Goal: Information Seeking & Learning: Check status

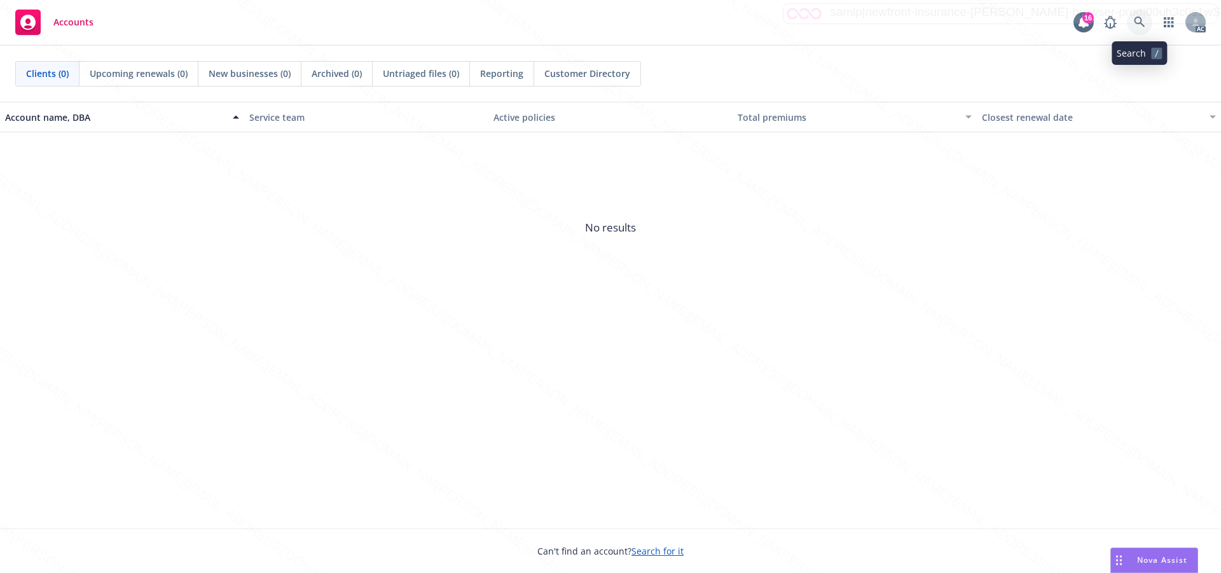
click at [1138, 21] on icon at bounding box center [1139, 22] width 11 height 11
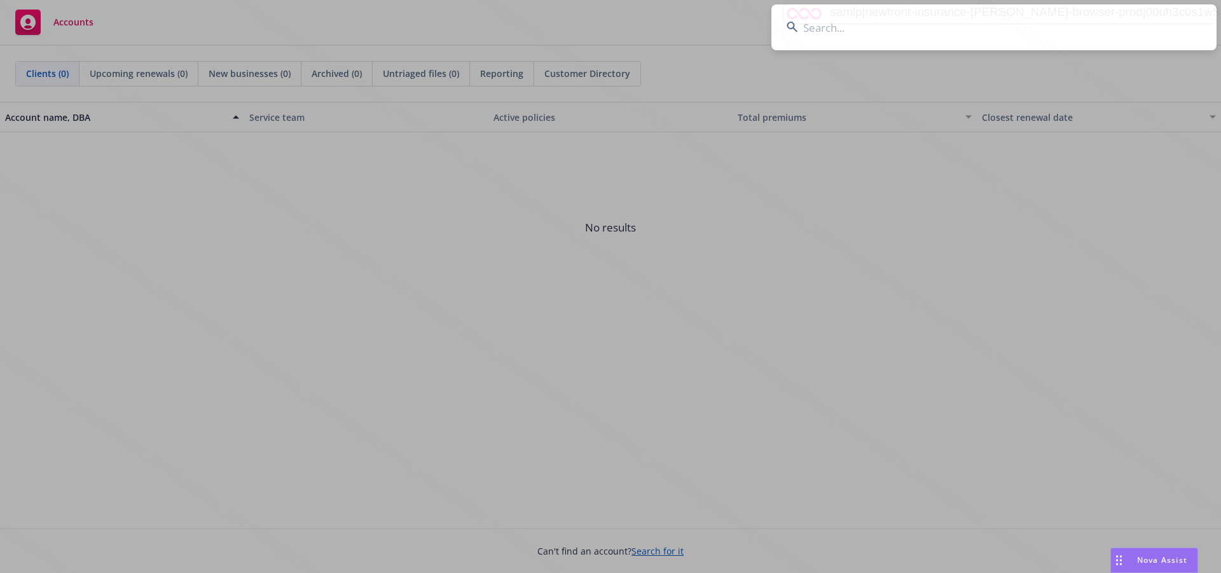
click at [843, 29] on input at bounding box center [993, 27] width 445 height 46
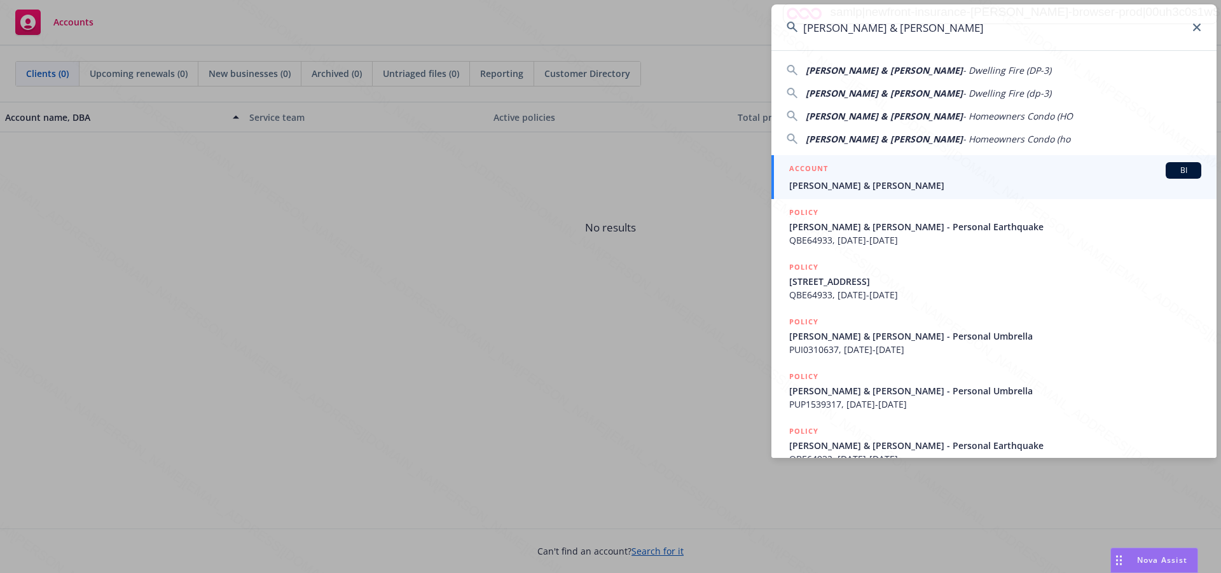
type input "[PERSON_NAME] & [PERSON_NAME]"
click at [877, 183] on span "[PERSON_NAME] & [PERSON_NAME]" at bounding box center [995, 185] width 412 height 13
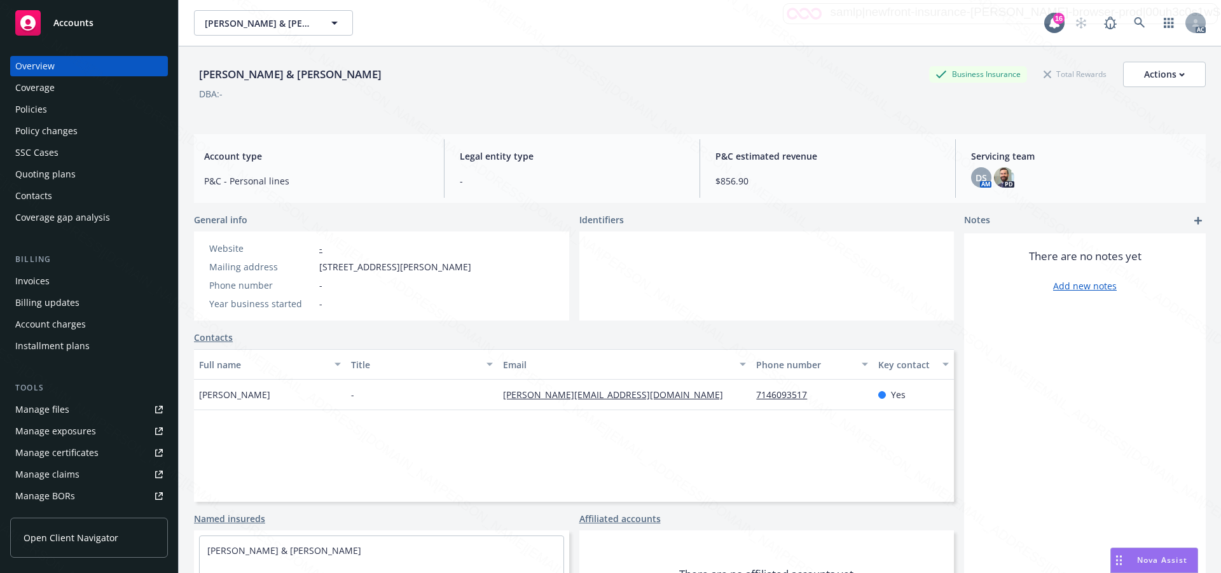
scroll to position [74, 0]
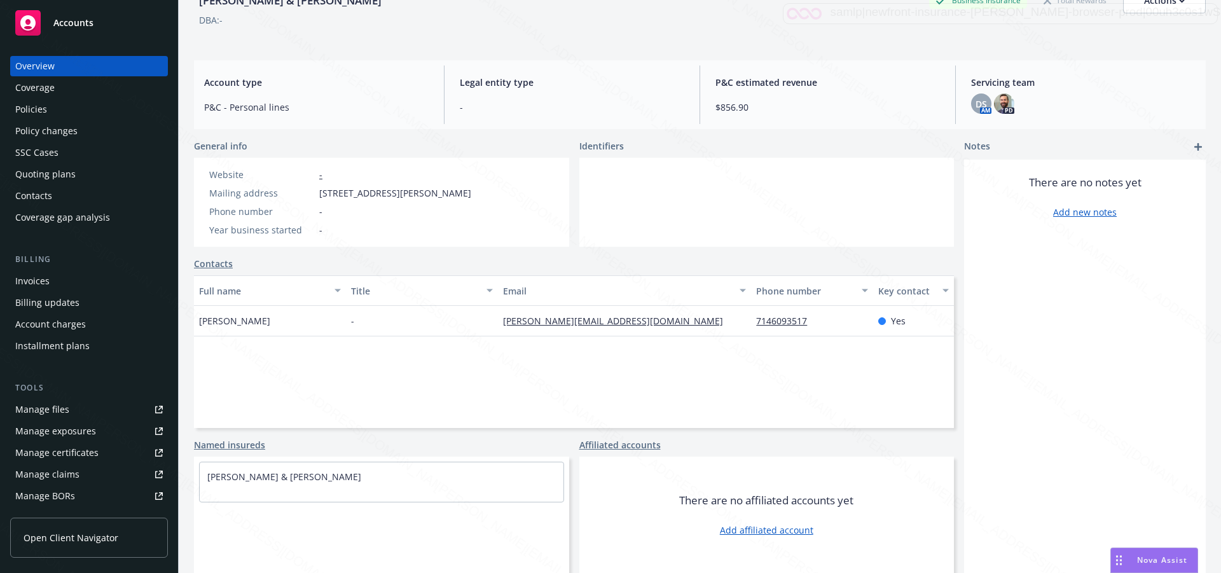
click at [31, 107] on div "Policies" at bounding box center [31, 109] width 32 height 20
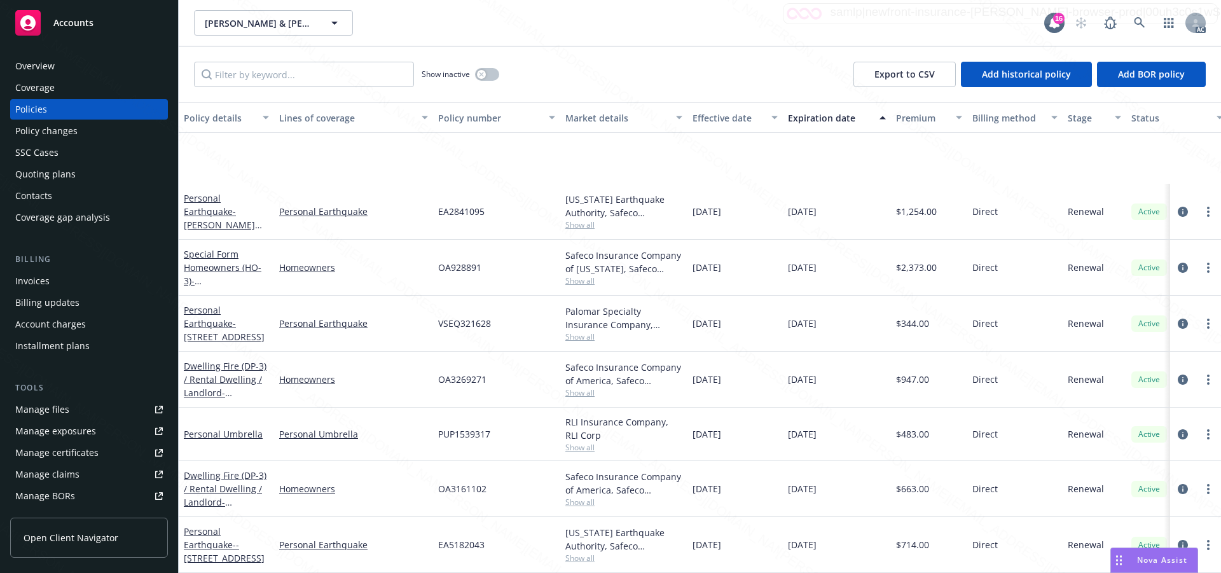
scroll to position [172, 0]
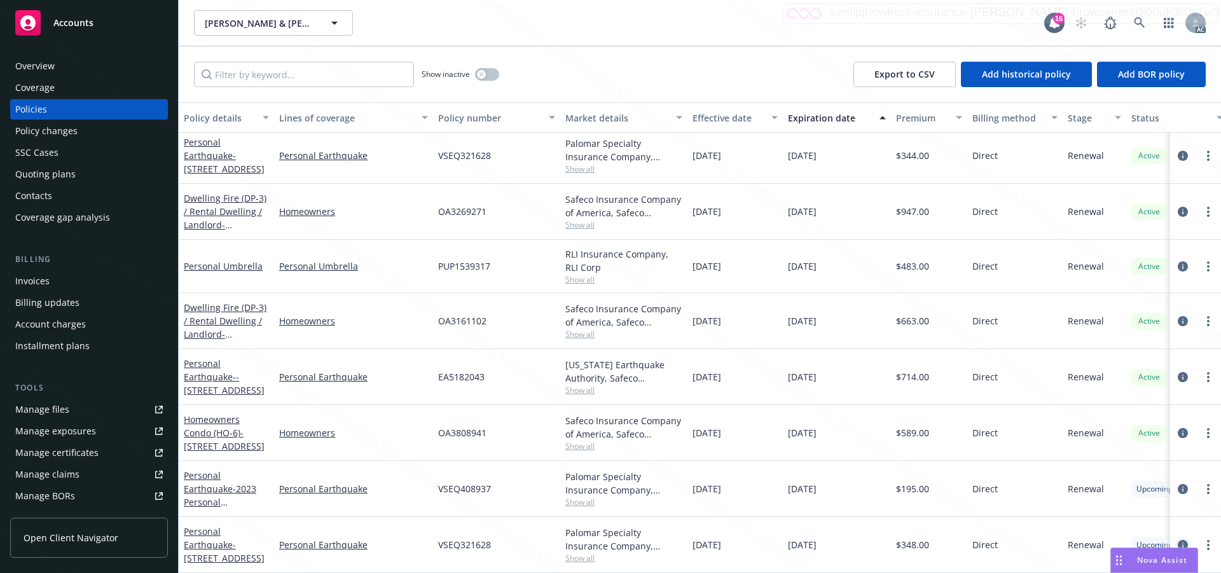
click at [1178, 540] on icon "circleInformation" at bounding box center [1183, 545] width 10 height 10
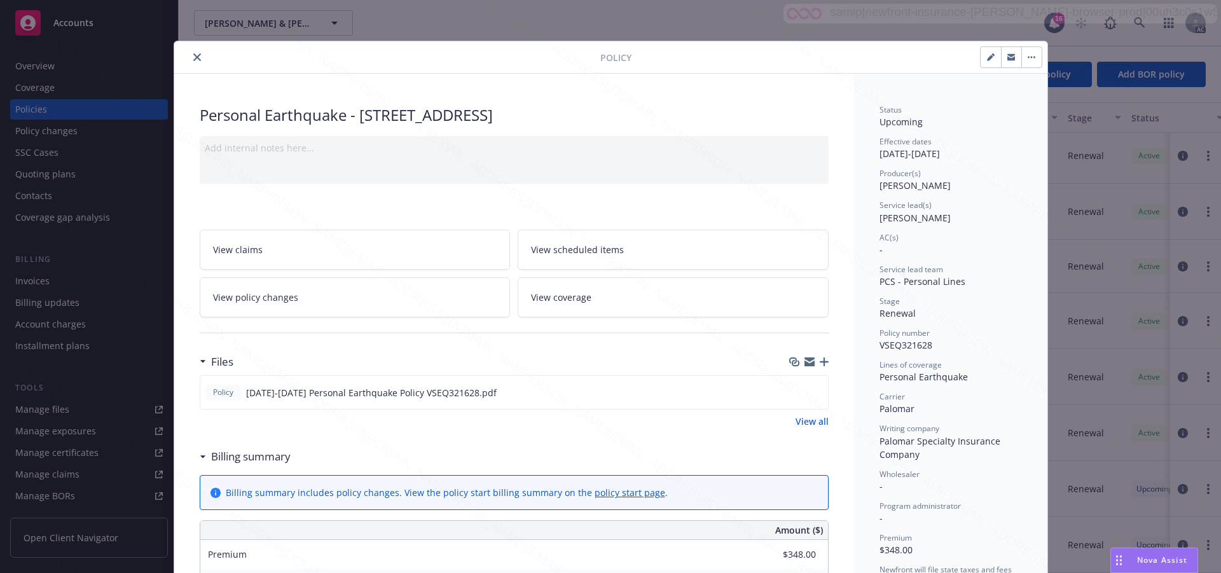
click at [987, 493] on div "Status Upcoming Effective dates 10/17/2025 - 10/17/2026 Producer(s) Kelsey Malo…" at bounding box center [950, 410] width 142 height 612
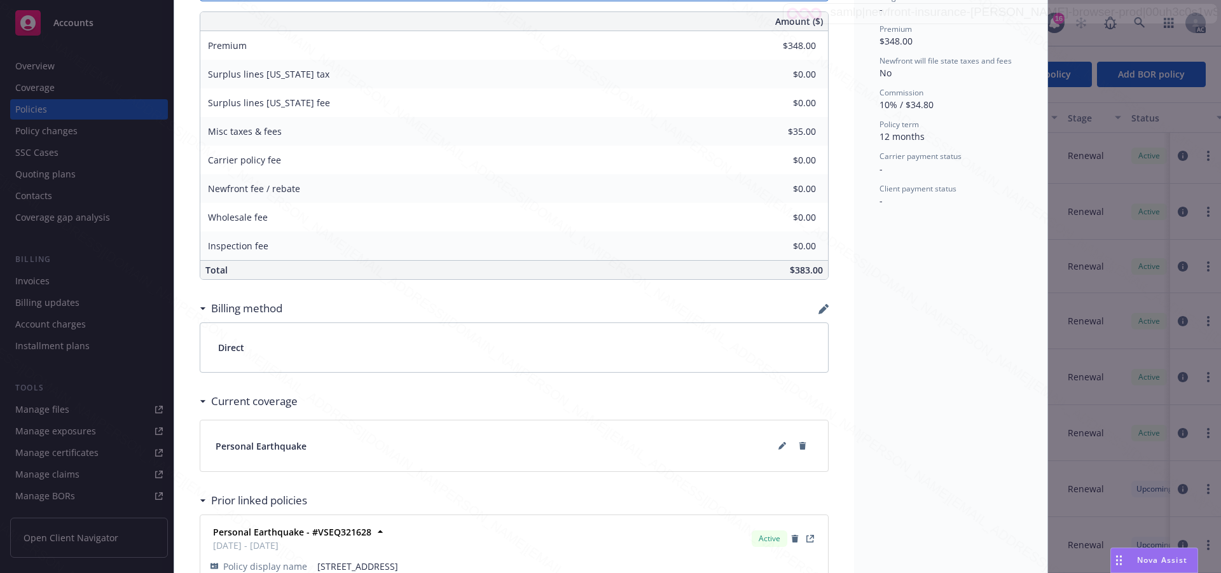
scroll to position [572, 0]
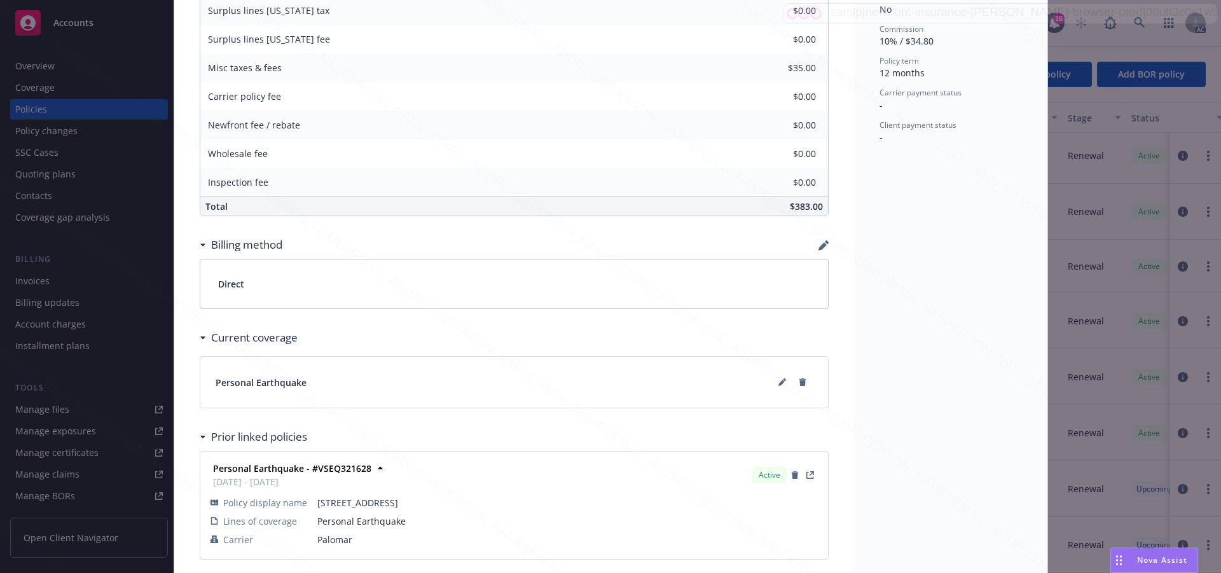
click at [964, 391] on div "Status Upcoming Effective dates 10/17/2025 - 10/17/2026 Producer(s) Kelsey Malo…" at bounding box center [950, 45] width 193 height 1089
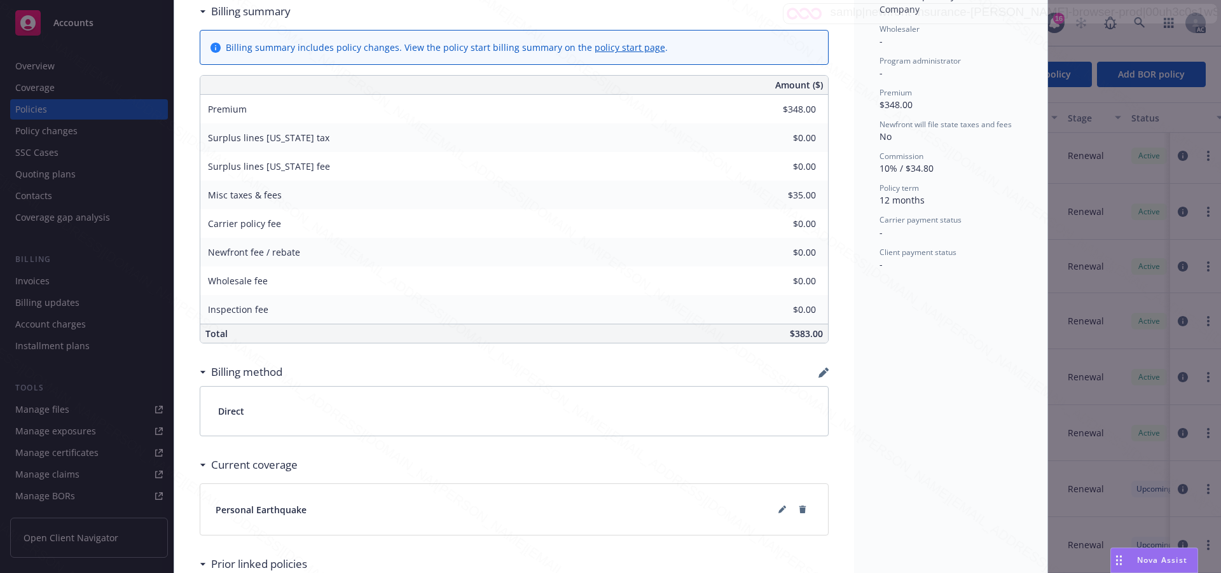
scroll to position [509, 0]
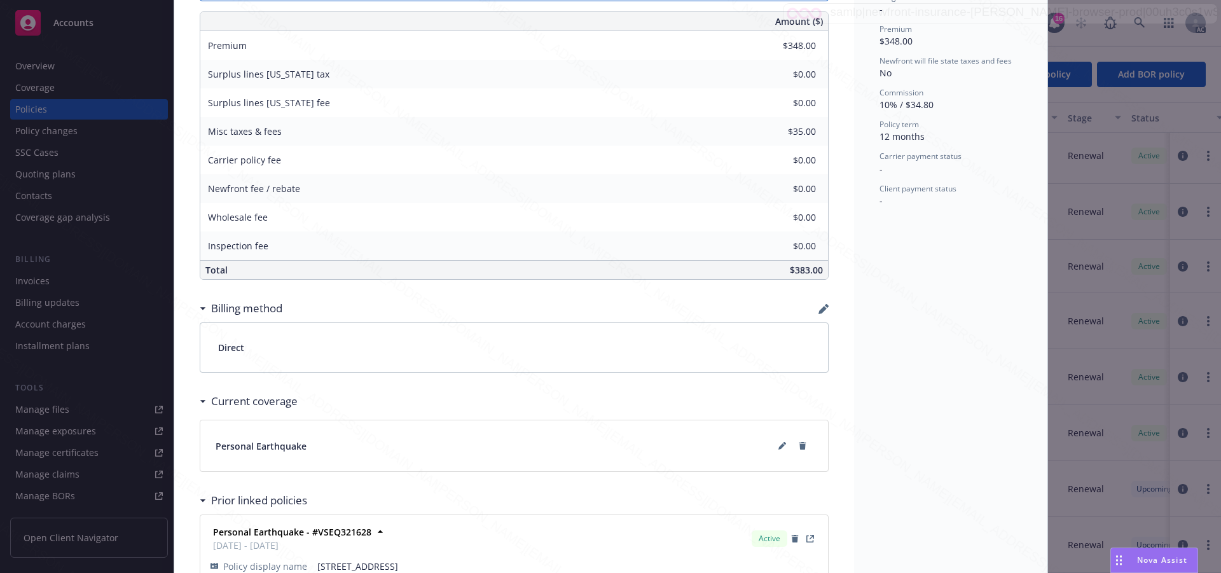
click at [985, 415] on div "Status Upcoming Effective dates 10/17/2025 - 10/17/2026 Producer(s) Kelsey Malo…" at bounding box center [950, 109] width 193 height 1089
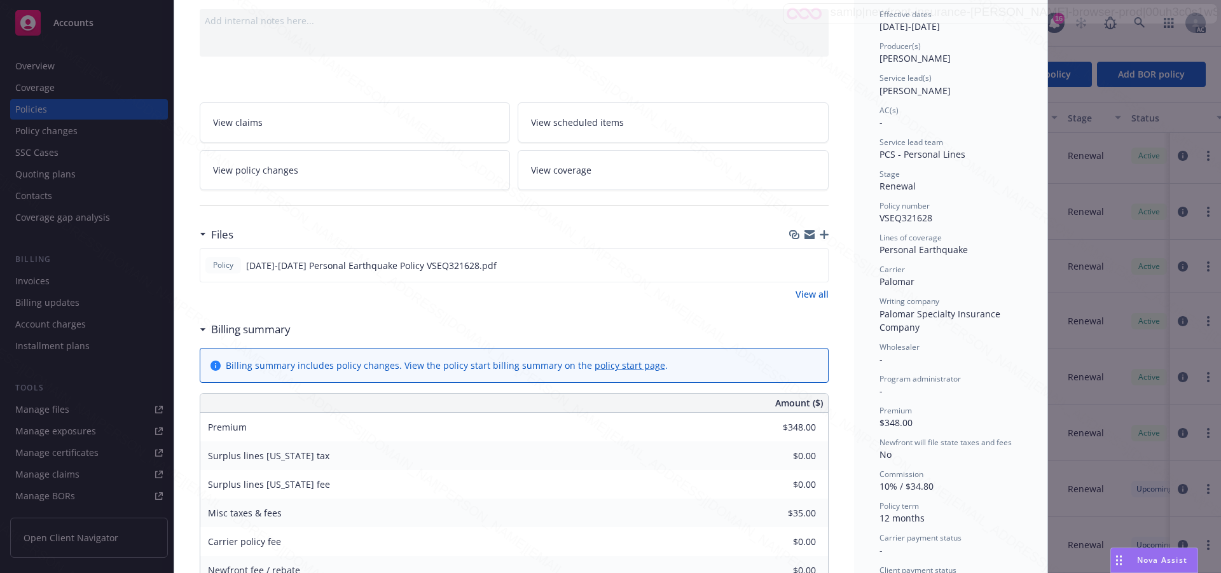
scroll to position [0, 0]
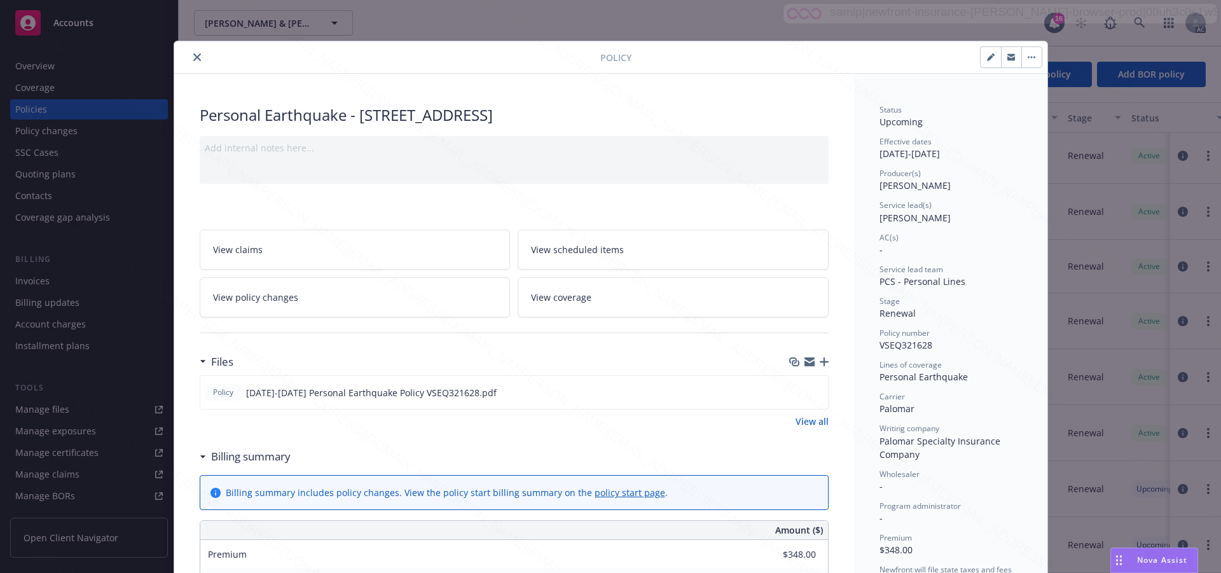
click at [600, 246] on span "View scheduled items" at bounding box center [577, 249] width 93 height 13
click at [582, 249] on span "View scheduled items" at bounding box center [577, 249] width 93 height 13
click at [582, 294] on span "View coverage" at bounding box center [561, 297] width 60 height 13
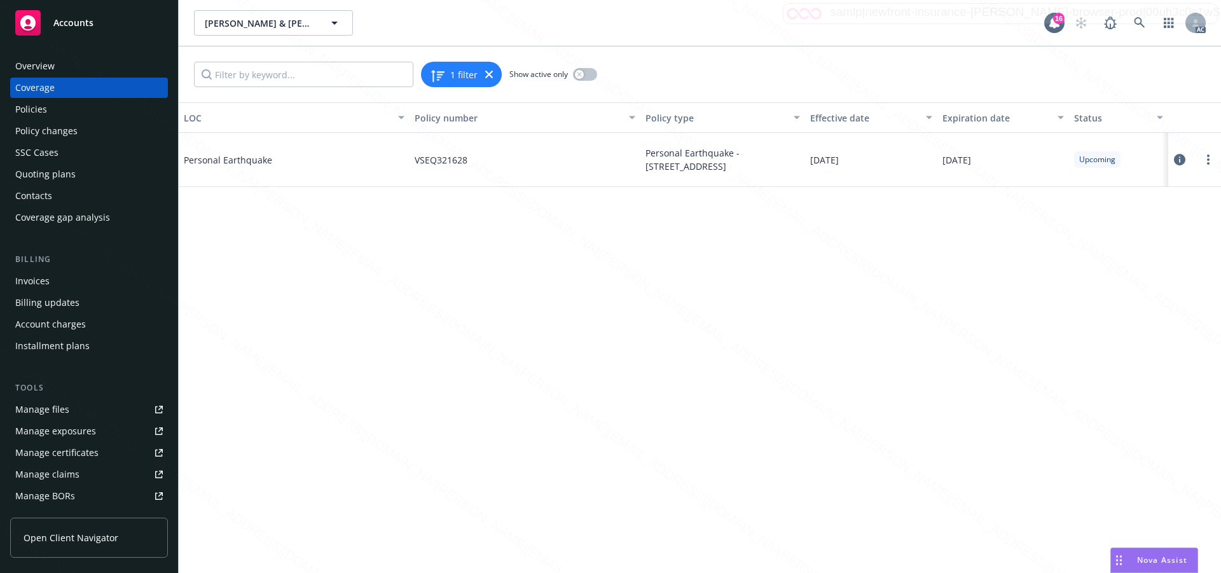
click at [1185, 160] on div at bounding box center [1194, 159] width 43 height 25
click at [438, 555] on div "LOC Policy number Policy type Effective date Expiration date Status Personal Ea…" at bounding box center [700, 337] width 1042 height 471
click at [1178, 160] on icon at bounding box center [1179, 159] width 11 height 11
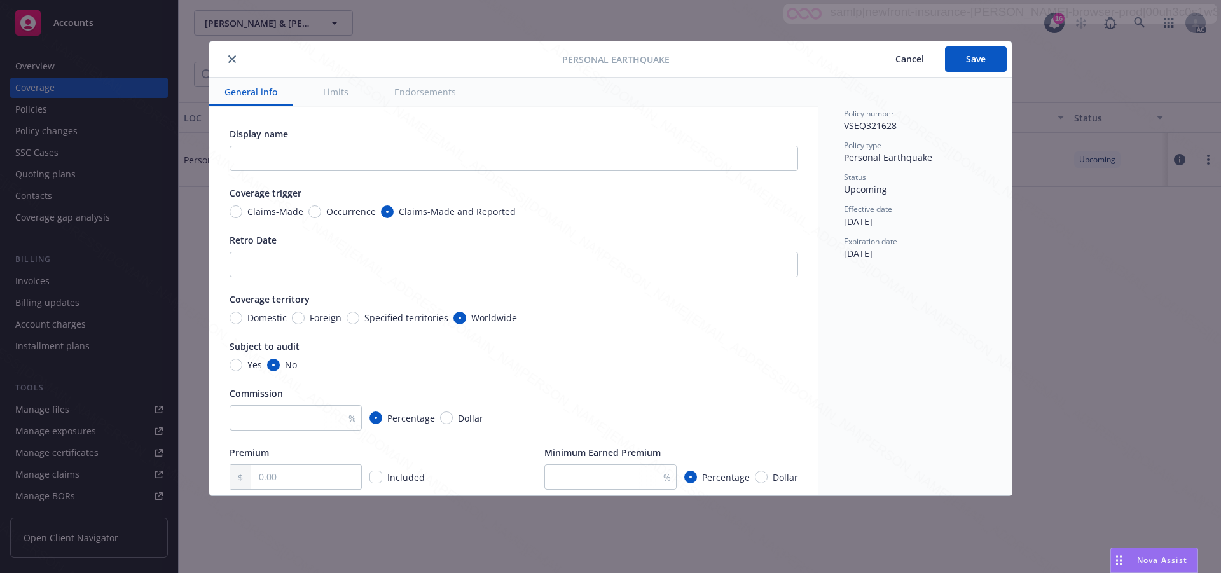
click at [406, 93] on button "Endorsements" at bounding box center [425, 92] width 92 height 29
type textarea "x"
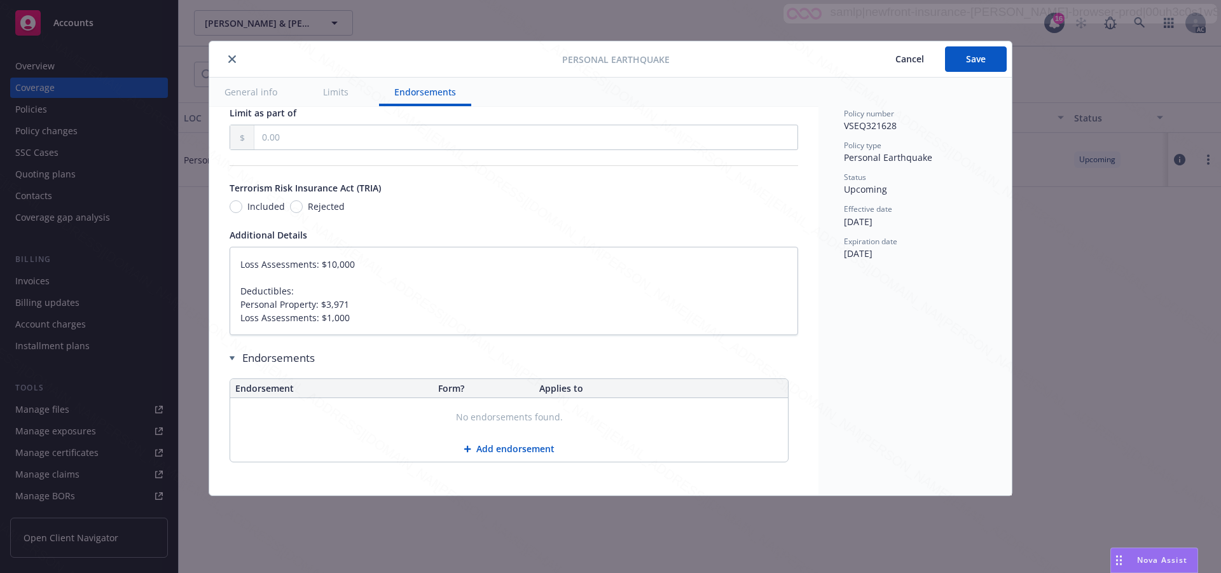
type textarea "x"
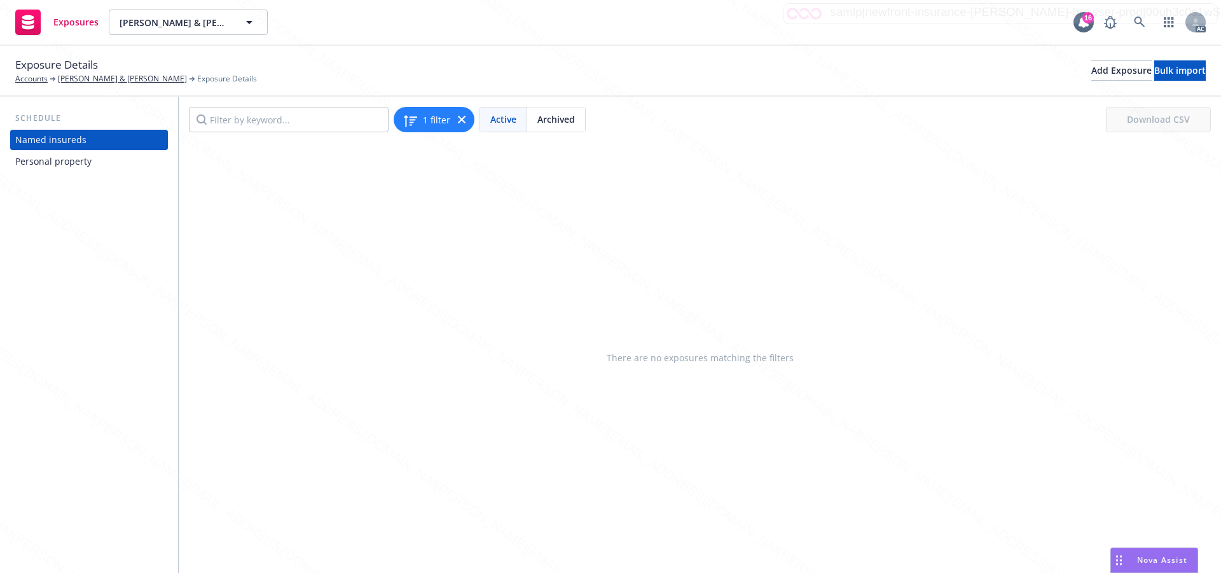
click at [83, 158] on div "Personal property" at bounding box center [53, 161] width 76 height 20
click at [45, 158] on div "Personal property" at bounding box center [53, 161] width 76 height 20
